Goal: Use online tool/utility

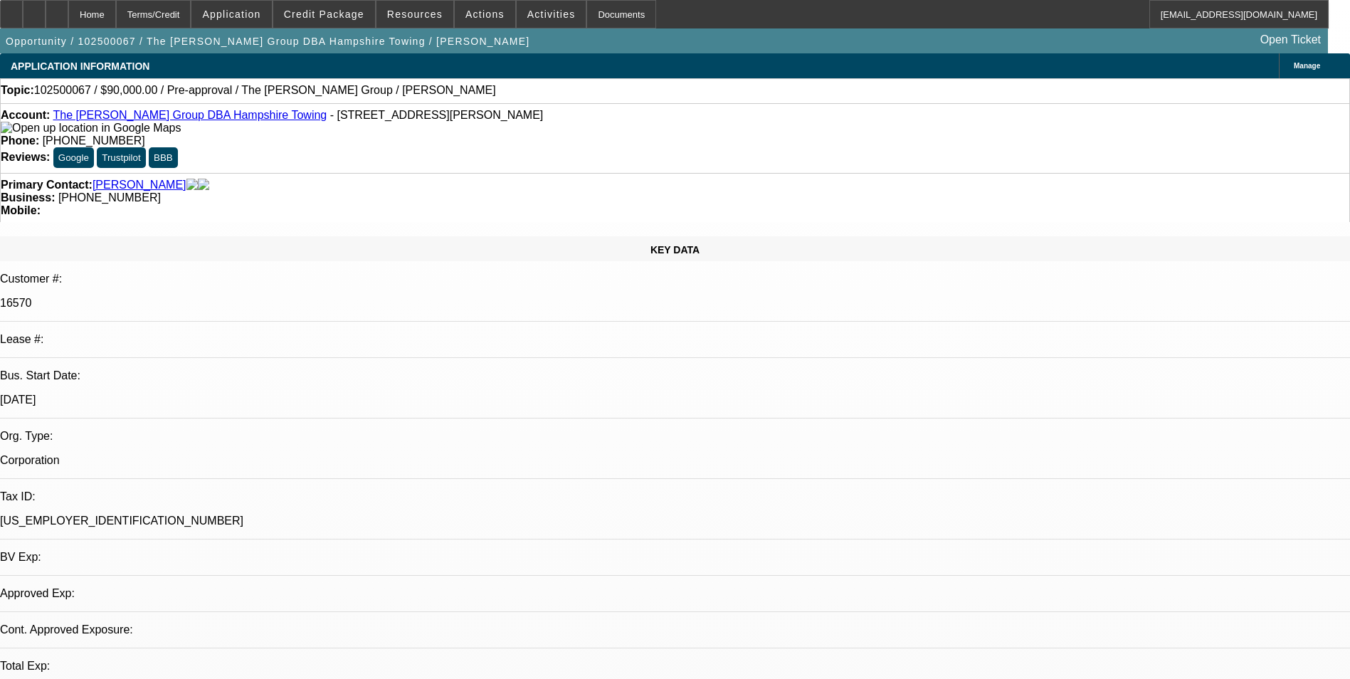
select select "0"
select select "2"
select select "0.1"
select select "1"
select select "2"
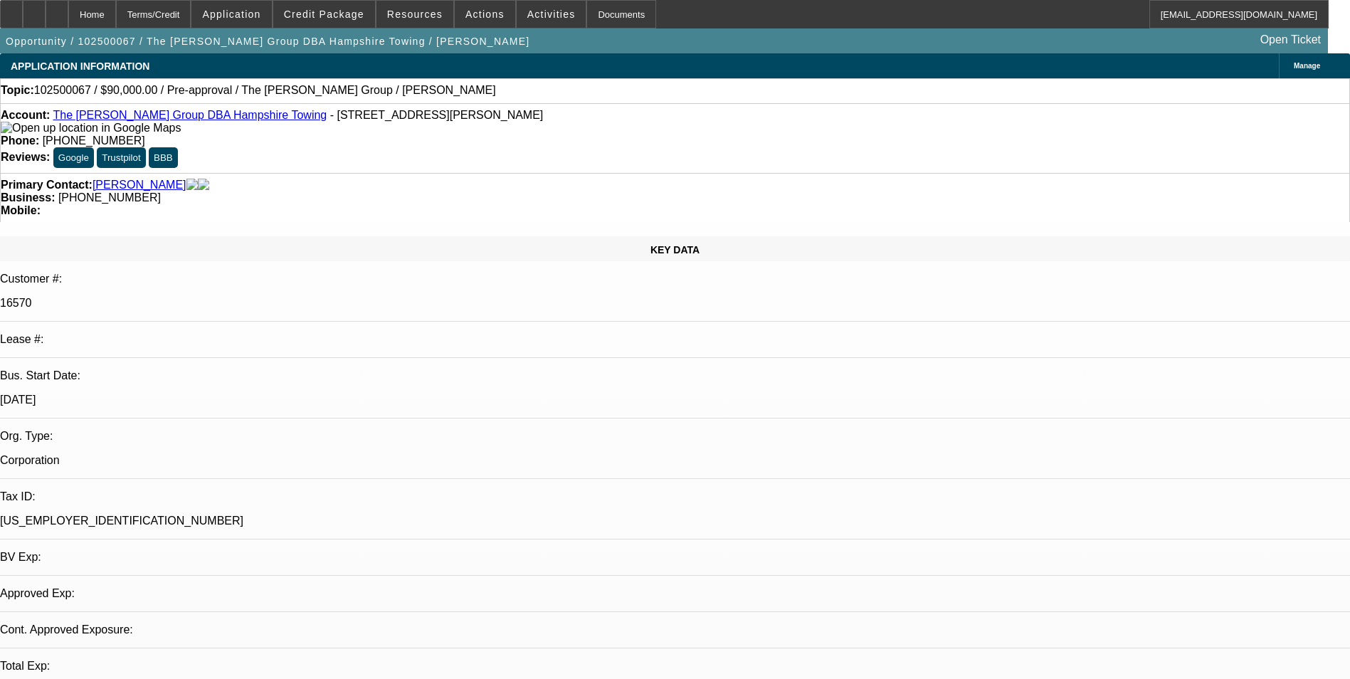
select select "4"
drag, startPoint x: 559, startPoint y: 117, endPoint x: 495, endPoint y: 114, distance: 64.2
click at [495, 135] on div "Phone: [PHONE_NUMBER]" at bounding box center [675, 141] width 1349 height 13
copy span "[PHONE_NUMBER]"
